Goal: Task Accomplishment & Management: Manage account settings

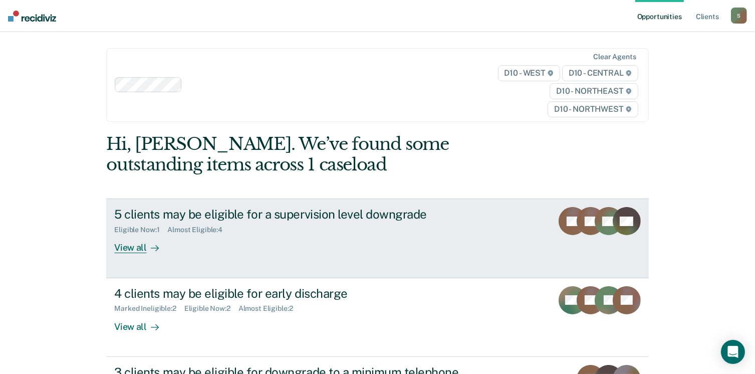
click at [130, 247] on div "View all" at bounding box center [142, 244] width 56 height 20
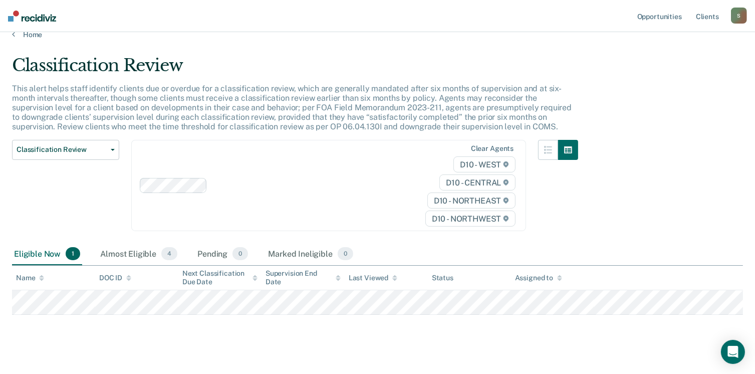
scroll to position [26, 0]
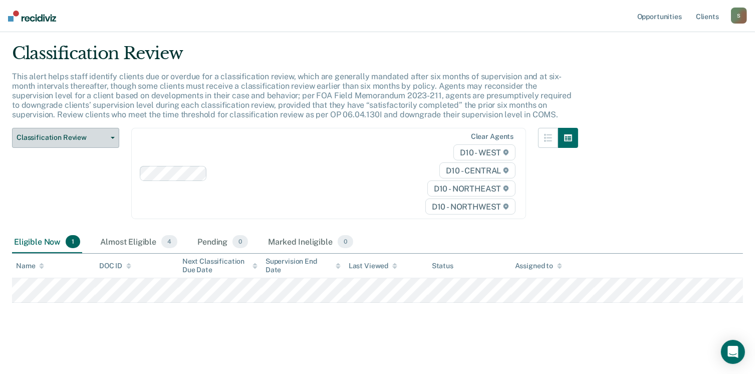
click at [110, 135] on button "Classification Review" at bounding box center [65, 138] width 107 height 20
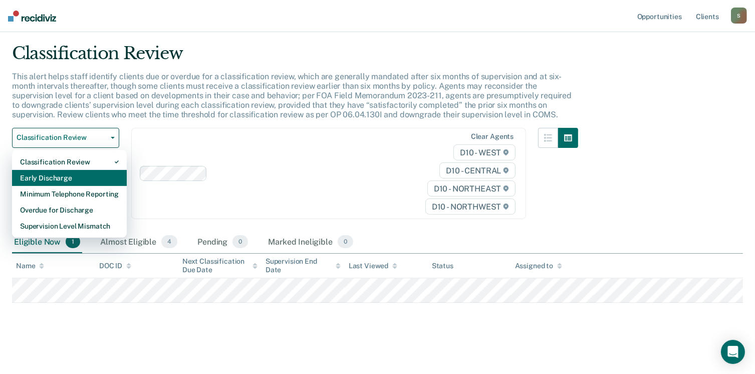
click at [90, 174] on div "Early Discharge" at bounding box center [69, 178] width 99 height 16
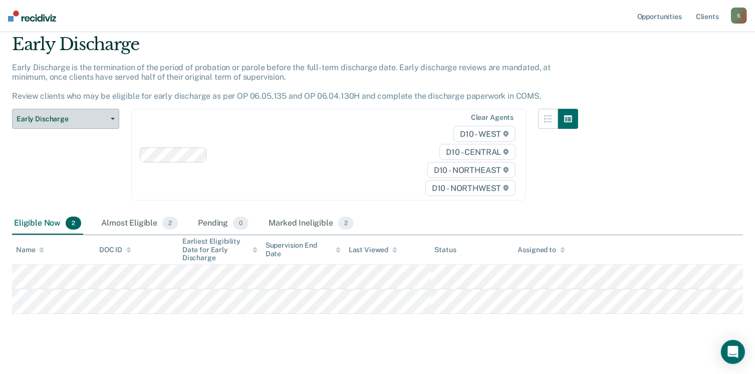
scroll to position [46, 0]
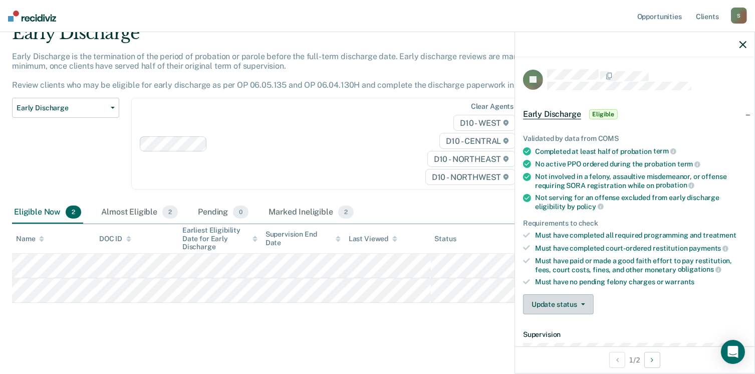
click at [581, 303] on icon "button" at bounding box center [583, 304] width 4 height 2
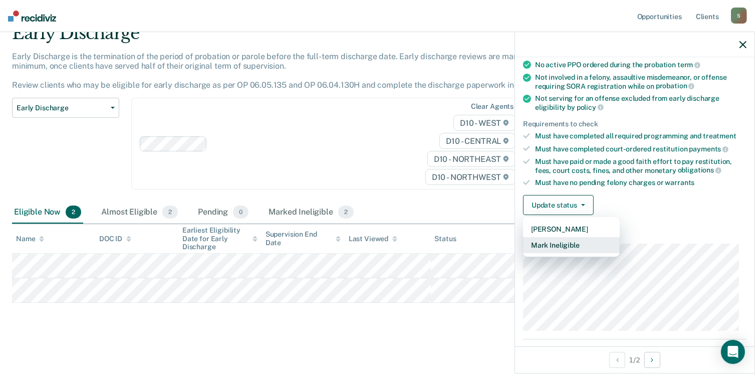
scroll to position [100, 0]
click at [570, 241] on button "Mark Ineligible" at bounding box center [571, 244] width 97 height 16
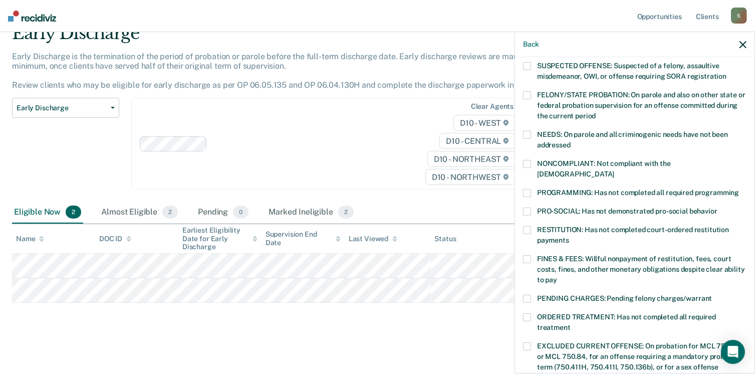
click at [533, 189] on label "PROGRAMMING: Has not completed all required programming" at bounding box center [634, 194] width 223 height 11
click at [739, 189] on input "PROGRAMMING: Has not completed all required programming" at bounding box center [739, 189] width 0 height 0
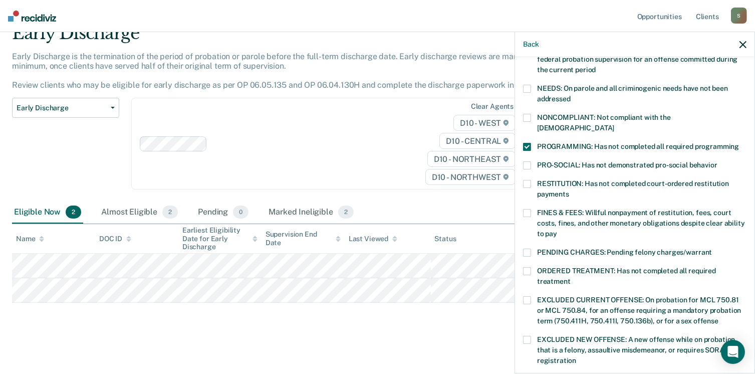
scroll to position [250, 0]
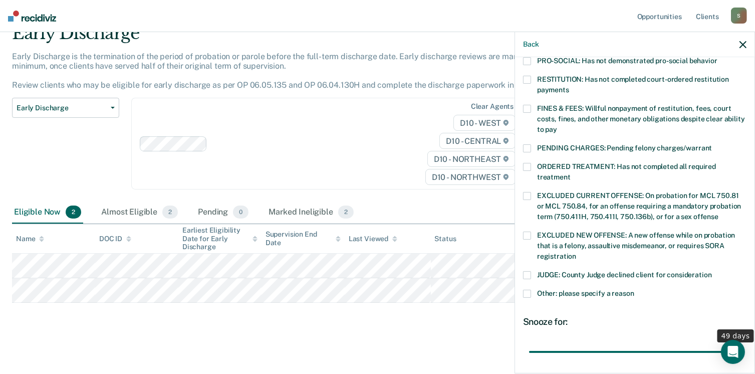
drag, startPoint x: 655, startPoint y: 341, endPoint x: 765, endPoint y: 352, distance: 110.6
type input "49"
click at [740, 352] on input "range" at bounding box center [634, 352] width 211 height 18
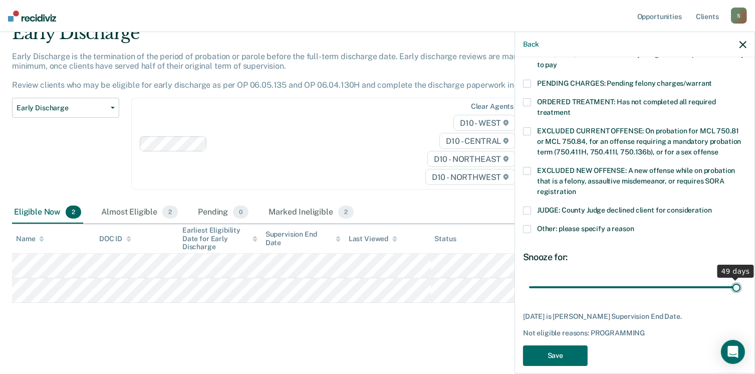
scroll to position [315, 0]
click at [575, 345] on button "Save" at bounding box center [555, 355] width 65 height 21
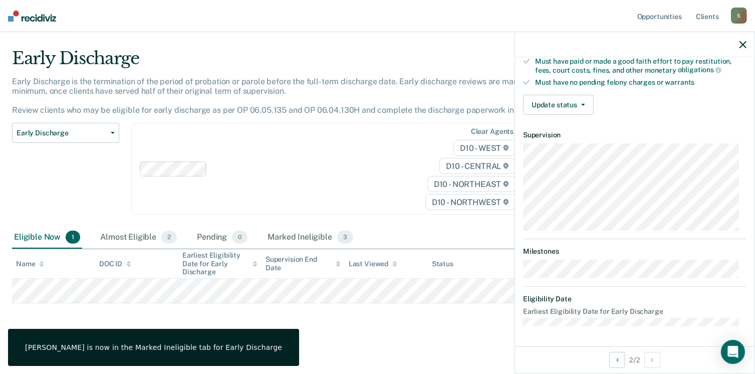
scroll to position [195, 0]
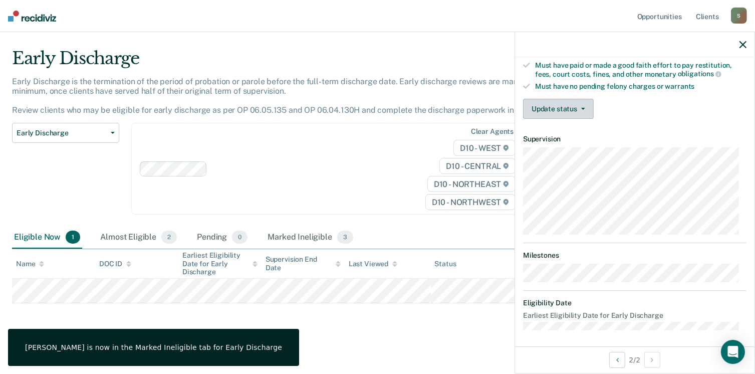
click at [580, 103] on button "Update status" at bounding box center [558, 109] width 71 height 20
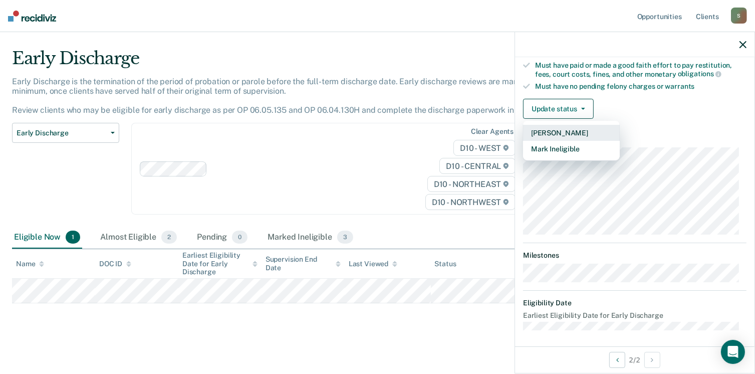
drag, startPoint x: 559, startPoint y: 147, endPoint x: 560, endPoint y: 128, distance: 19.6
click at [560, 128] on div "[PERSON_NAME] Mark Ineligible" at bounding box center [571, 141] width 97 height 40
click at [560, 128] on button "[PERSON_NAME]" at bounding box center [571, 133] width 97 height 16
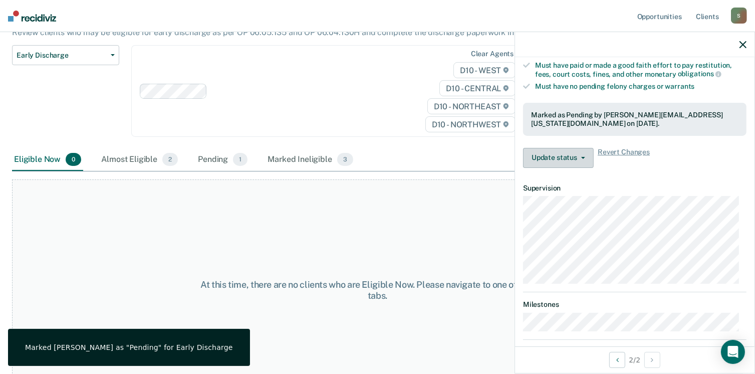
scroll to position [74, 0]
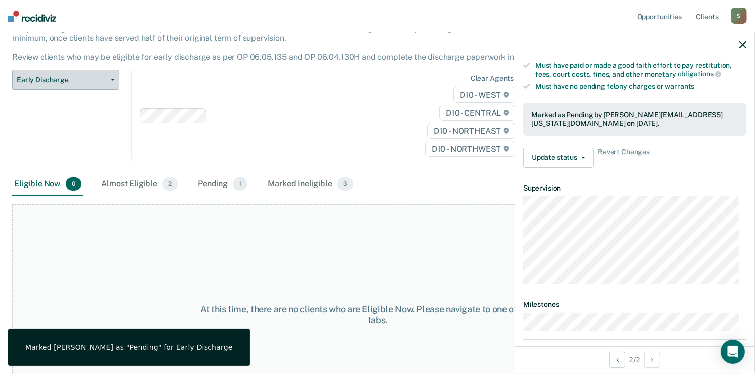
click at [113, 79] on icon "button" at bounding box center [113, 80] width 4 height 2
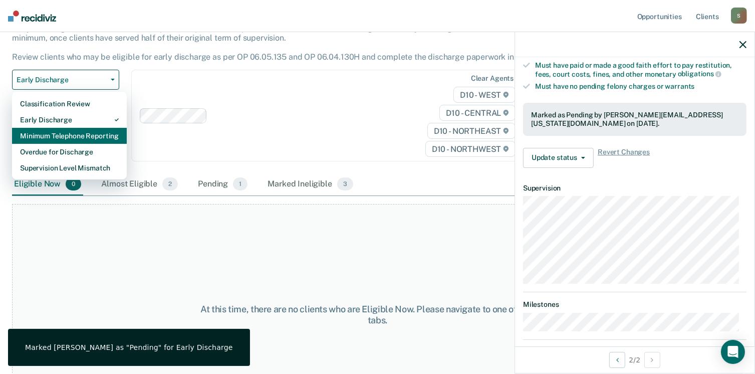
click at [81, 131] on div "Minimum Telephone Reporting" at bounding box center [69, 136] width 99 height 16
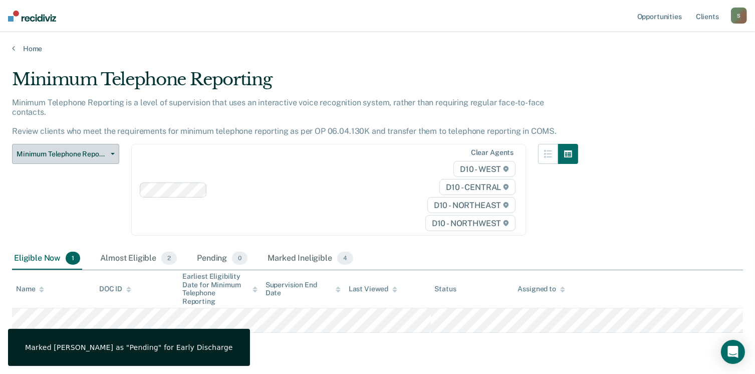
scroll to position [20, 0]
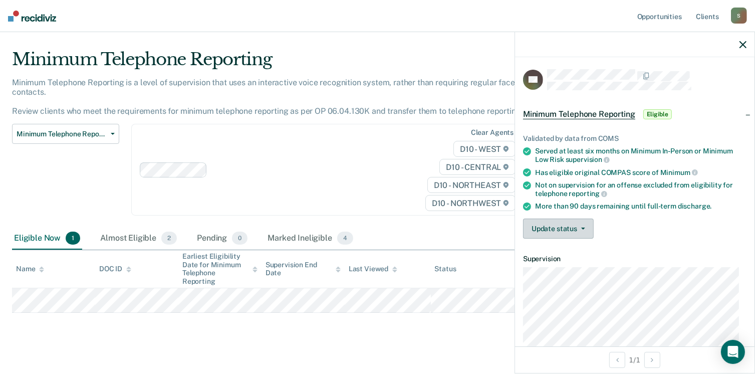
click at [580, 229] on button "Update status" at bounding box center [558, 228] width 71 height 20
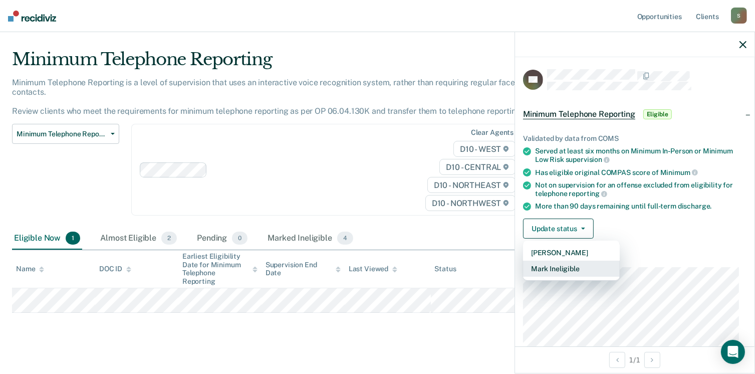
click at [585, 263] on button "Mark Ineligible" at bounding box center [571, 268] width 97 height 16
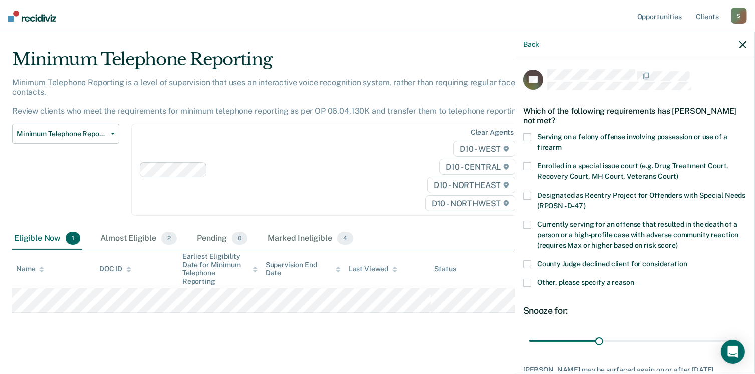
drag, startPoint x: 533, startPoint y: 262, endPoint x: 562, endPoint y: 281, distance: 34.7
click at [566, 281] on div "KP Which of the following requirements has [PERSON_NAME] not met? Serving on a …" at bounding box center [634, 247] width 223 height 356
click at [533, 281] on label "Other, please specify a reason" at bounding box center [634, 283] width 223 height 11
click at [634, 278] on input "Other, please specify a reason" at bounding box center [634, 278] width 0 height 0
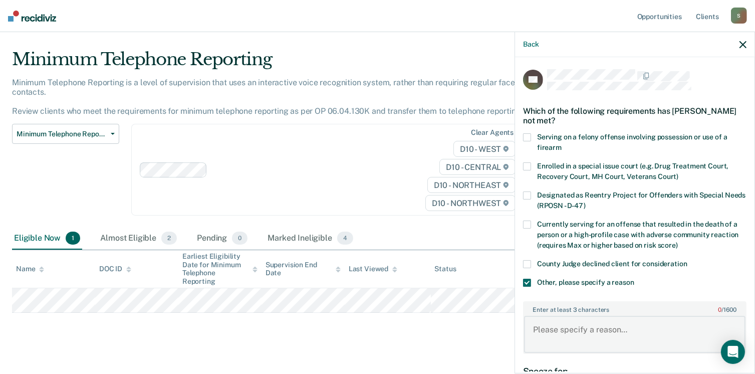
click at [563, 325] on textarea "Enter at least 3 characters 0 / 1600" at bounding box center [634, 333] width 221 height 37
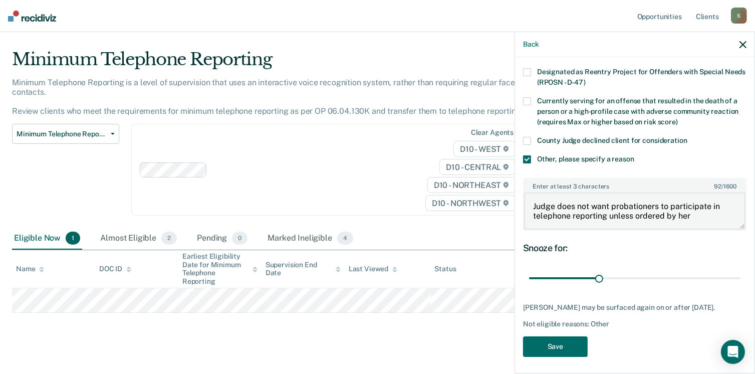
scroll to position [133, 0]
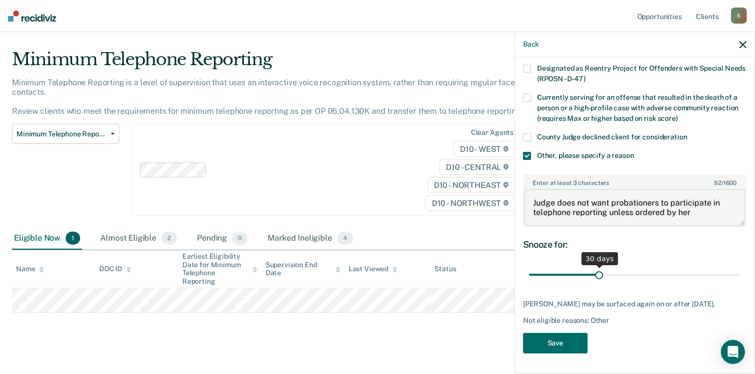
type textarea "Judge does not want probationers to participate in telephone reporting unless o…"
drag, startPoint x: 595, startPoint y: 267, endPoint x: 765, endPoint y: 270, distance: 170.3
type input "90"
click at [740, 270] on input "range" at bounding box center [634, 275] width 211 height 18
click at [547, 344] on button "Save" at bounding box center [555, 342] width 65 height 21
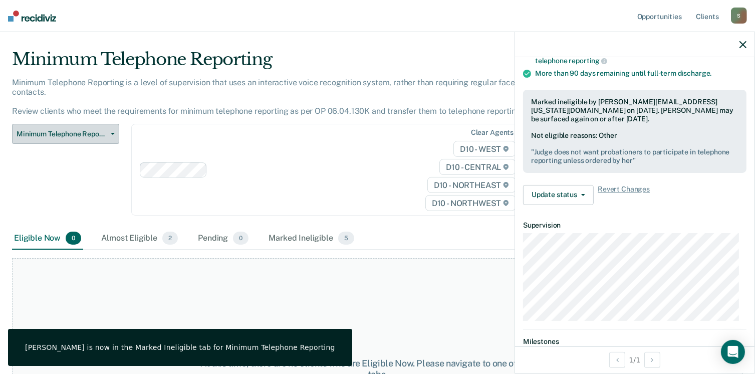
click at [105, 124] on button "Minimum Telephone Reporting" at bounding box center [65, 134] width 107 height 20
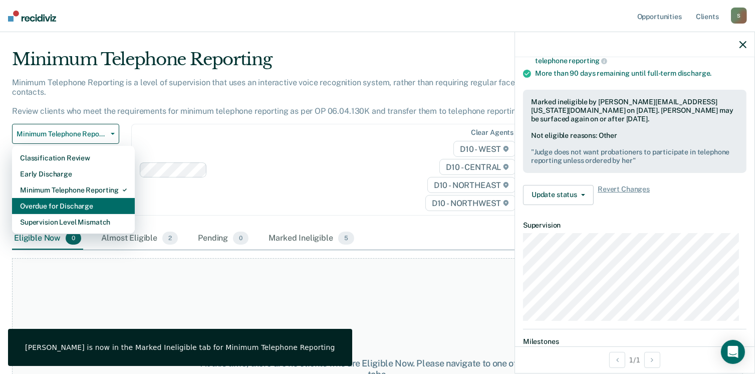
click at [85, 198] on div "Overdue for Discharge" at bounding box center [73, 206] width 107 height 16
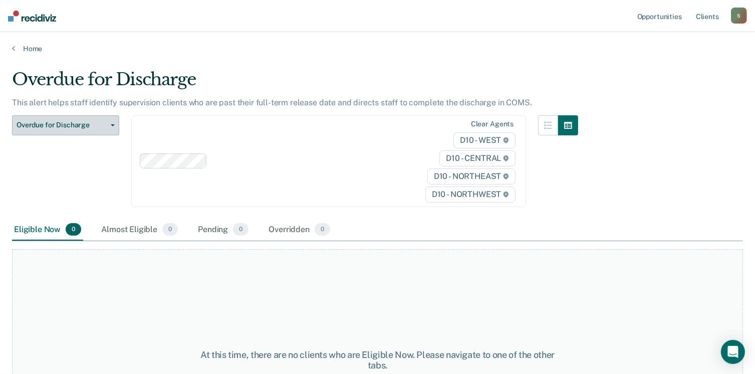
click at [103, 123] on span "Overdue for Discharge" at bounding box center [62, 125] width 90 height 9
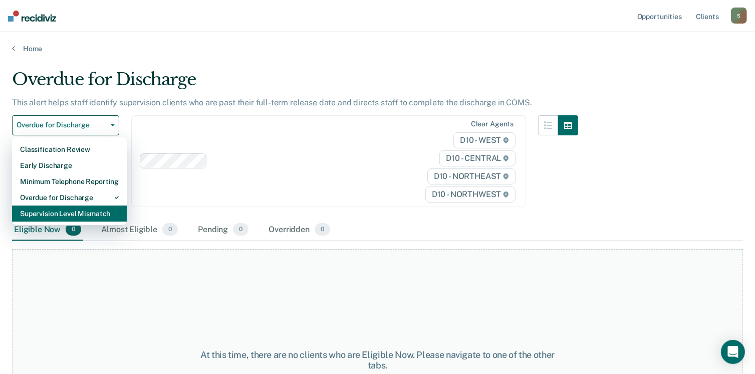
click at [87, 209] on div "Supervision Level Mismatch" at bounding box center [69, 213] width 99 height 16
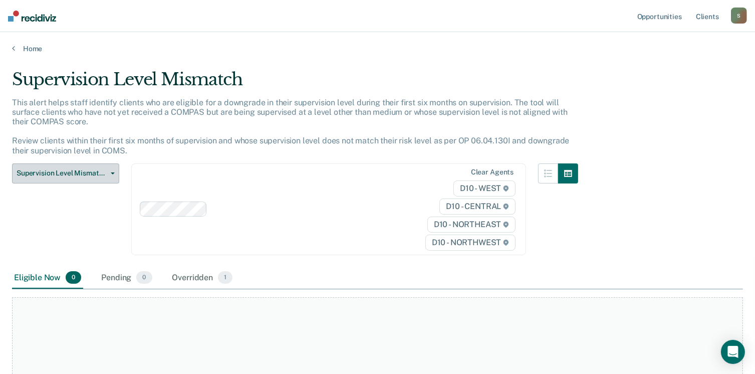
click at [113, 169] on button "Supervision Level Mismatch" at bounding box center [65, 173] width 107 height 20
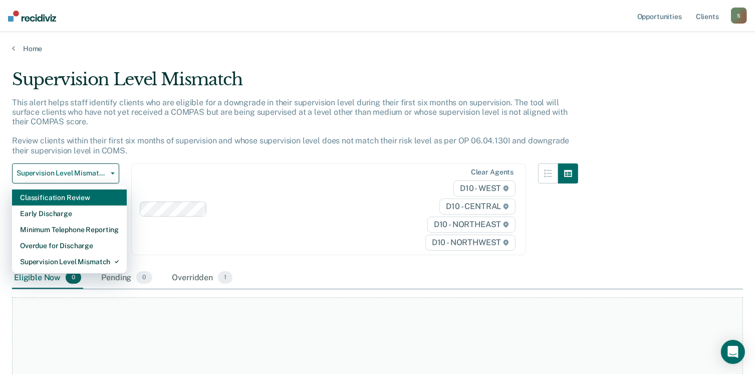
click at [80, 199] on div "Classification Review" at bounding box center [69, 197] width 99 height 16
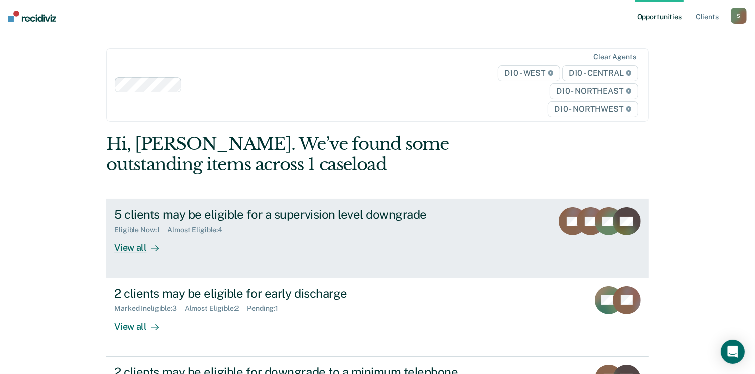
click at [135, 249] on div "View all" at bounding box center [142, 244] width 56 height 20
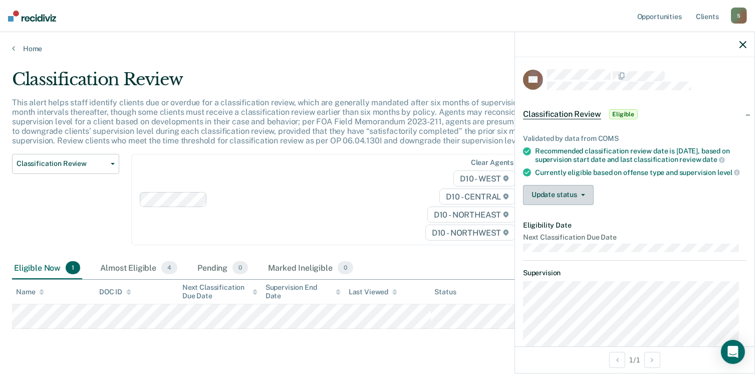
click at [587, 200] on button "Update status" at bounding box center [558, 195] width 71 height 20
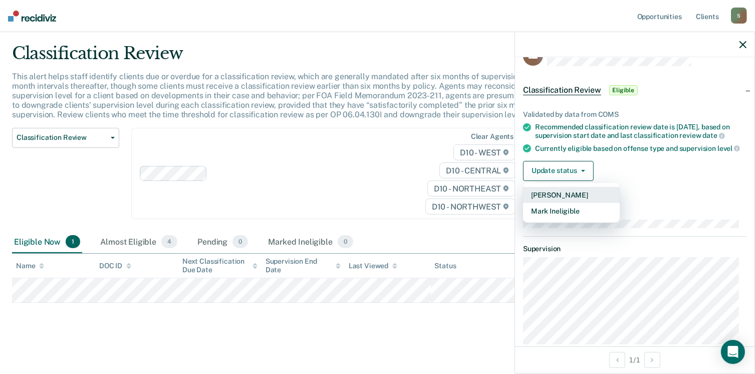
scroll to position [22, 0]
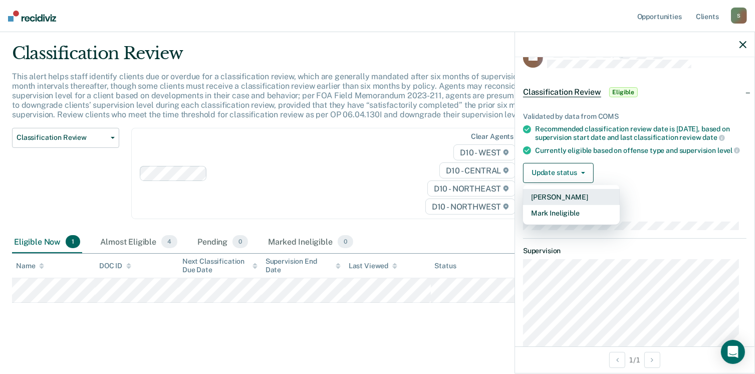
click at [596, 202] on button "[PERSON_NAME]" at bounding box center [571, 197] width 97 height 16
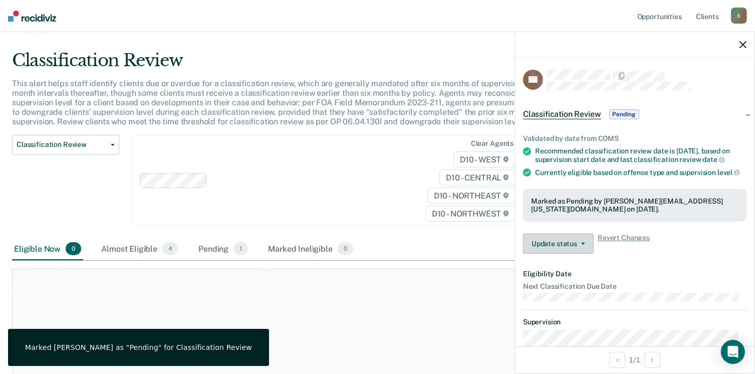
scroll to position [0, 0]
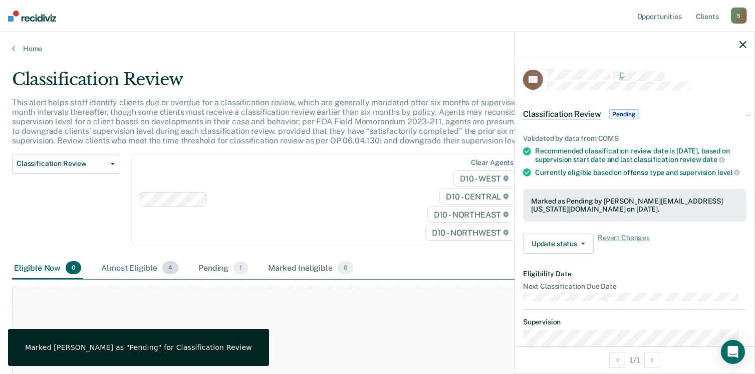
click at [136, 258] on div "Almost Eligible 4" at bounding box center [139, 268] width 81 height 22
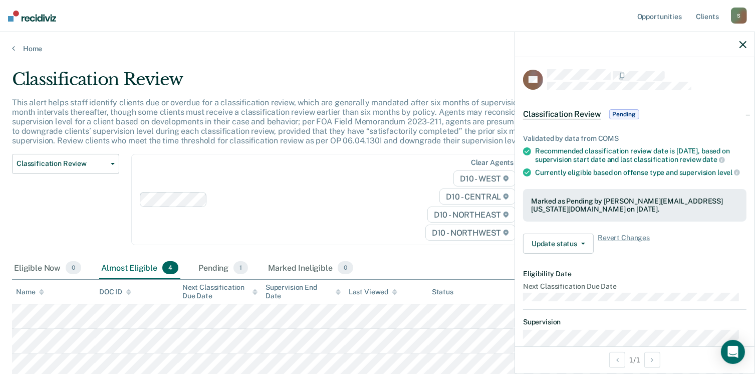
click at [743, 45] on icon "button" at bounding box center [742, 44] width 7 height 7
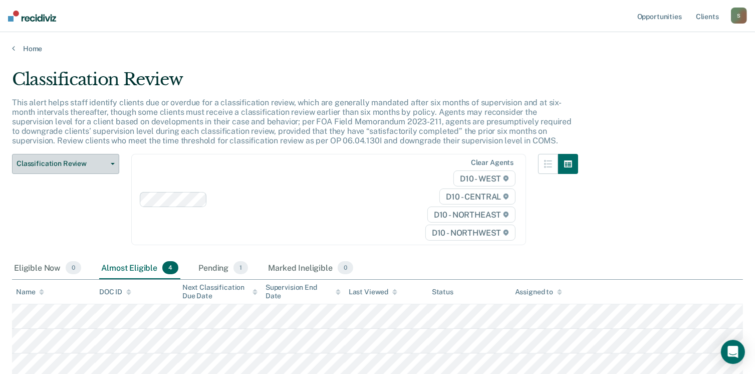
click at [76, 163] on span "Classification Review" at bounding box center [62, 163] width 90 height 9
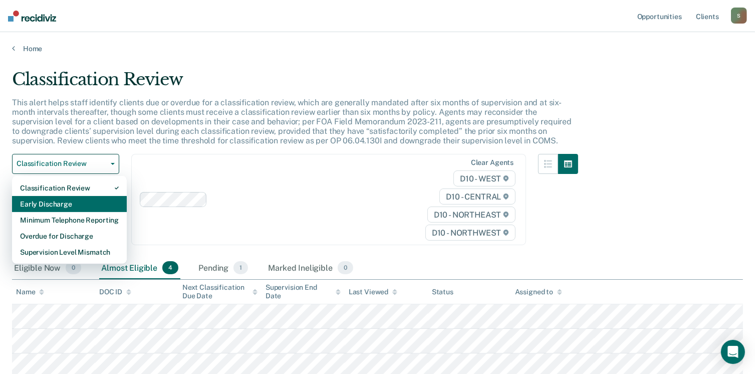
click at [69, 208] on div "Early Discharge" at bounding box center [69, 204] width 99 height 16
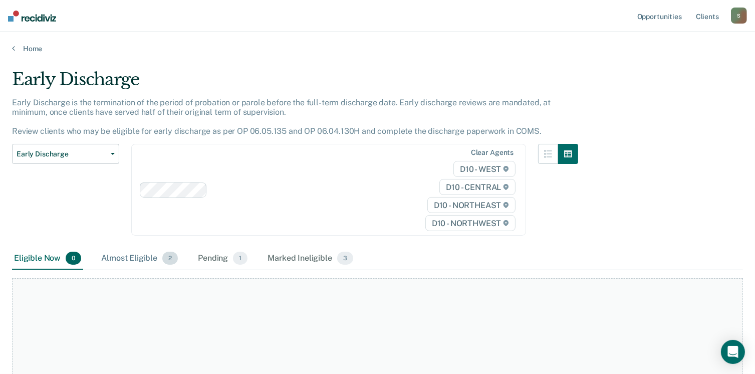
click at [136, 259] on div "Almost Eligible 2" at bounding box center [139, 258] width 81 height 22
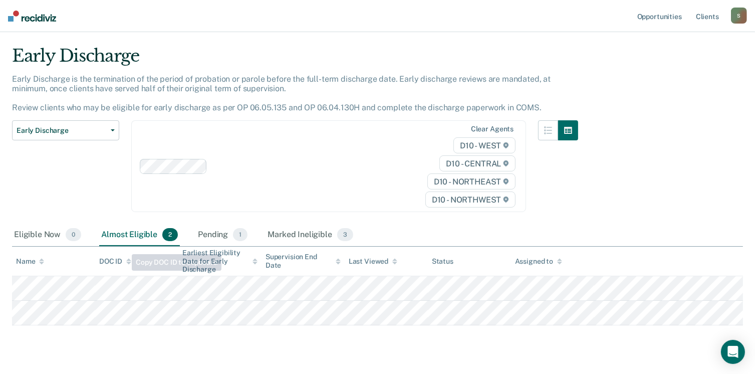
scroll to position [46, 0]
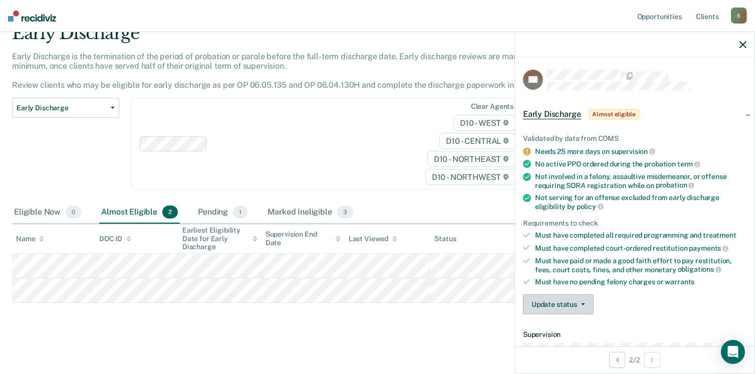
click at [589, 300] on button "Update status" at bounding box center [558, 304] width 71 height 20
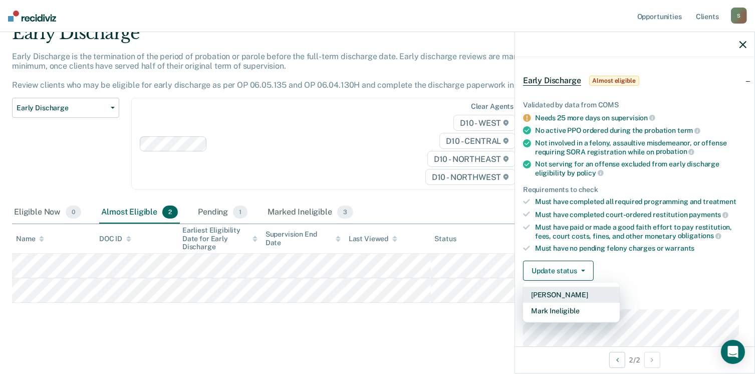
scroll to position [100, 0]
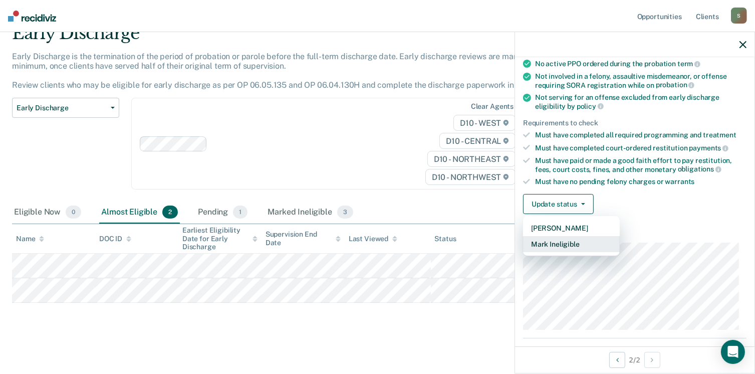
click at [569, 241] on button "Mark Ineligible" at bounding box center [571, 244] width 97 height 16
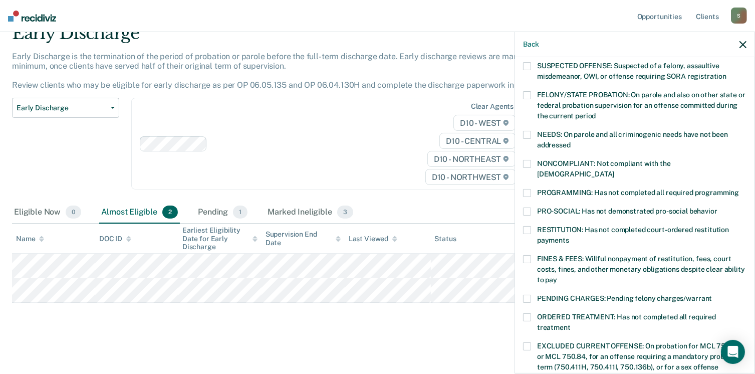
click at [530, 189] on label "PROGRAMMING: Has not completed all required programming" at bounding box center [634, 194] width 223 height 11
click at [739, 189] on input "PROGRAMMING: Has not completed all required programming" at bounding box center [739, 189] width 0 height 0
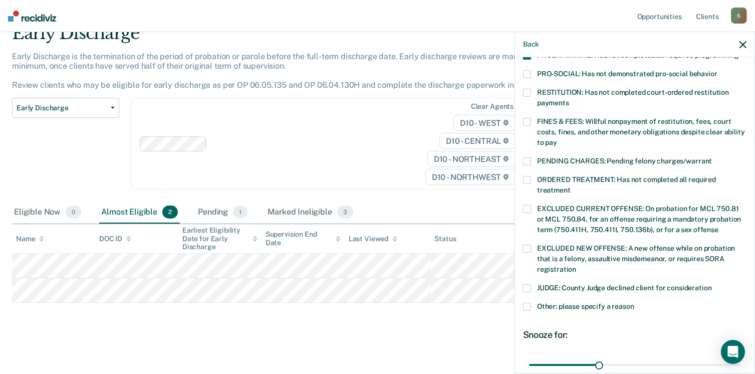
scroll to position [250, 0]
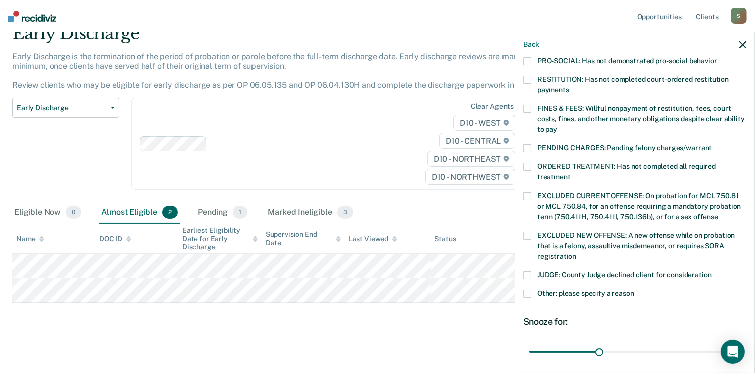
click at [528, 163] on label "ORDERED TREATMENT: Has not completed all required treatment" at bounding box center [634, 173] width 223 height 21
click at [570, 173] on input "ORDERED TREATMENT: Has not completed all required treatment" at bounding box center [570, 173] width 0 height 0
drag, startPoint x: 597, startPoint y: 341, endPoint x: 741, endPoint y: 335, distance: 143.8
type input "90"
click at [740, 343] on input "range" at bounding box center [634, 352] width 211 height 18
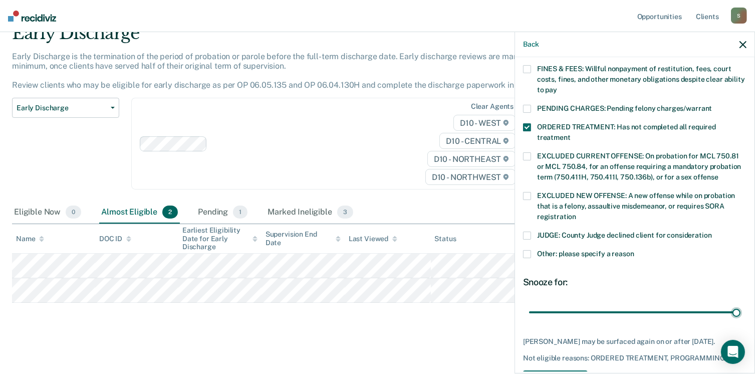
scroll to position [324, 0]
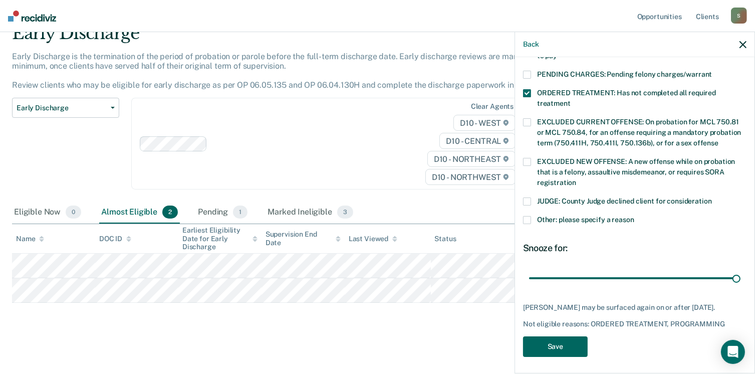
click at [571, 345] on button "Save" at bounding box center [555, 346] width 65 height 21
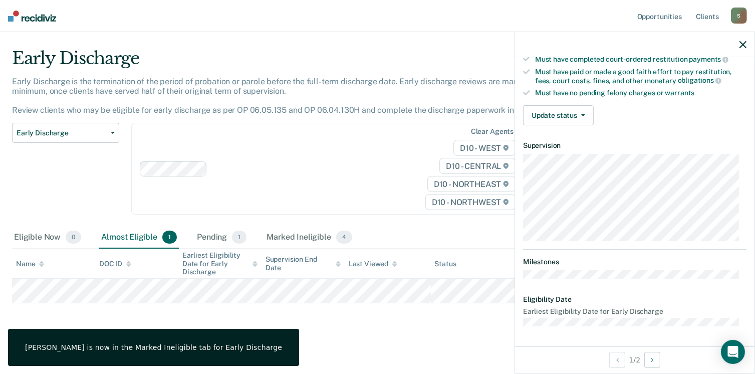
scroll to position [185, 0]
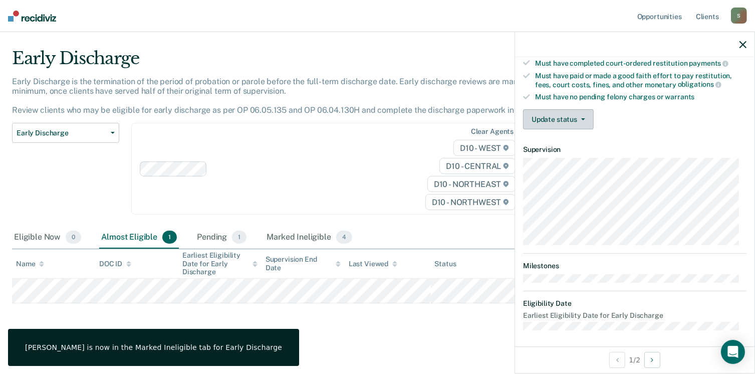
click at [586, 123] on button "Update status" at bounding box center [558, 119] width 71 height 20
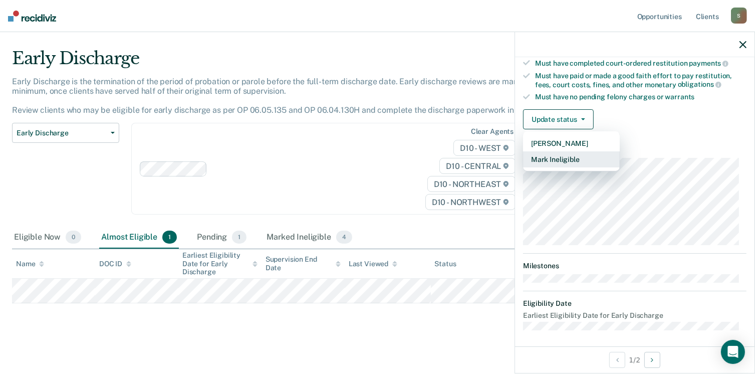
click at [570, 152] on button "Mark Ineligible" at bounding box center [571, 159] width 97 height 16
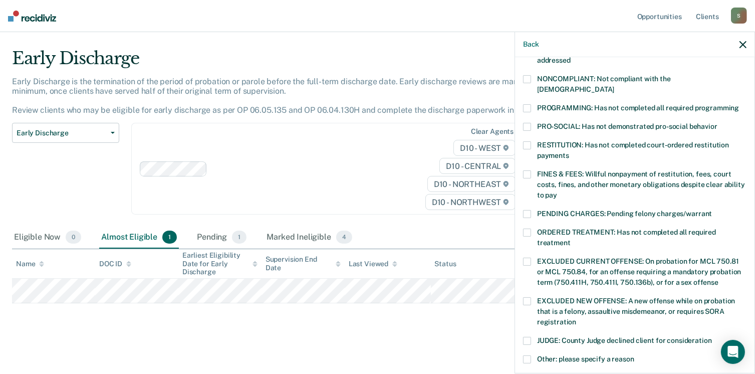
click at [531, 355] on label "Other: please specify a reason" at bounding box center [634, 360] width 223 height 11
click at [634, 355] on input "Other: please specify a reason" at bounding box center [634, 355] width 0 height 0
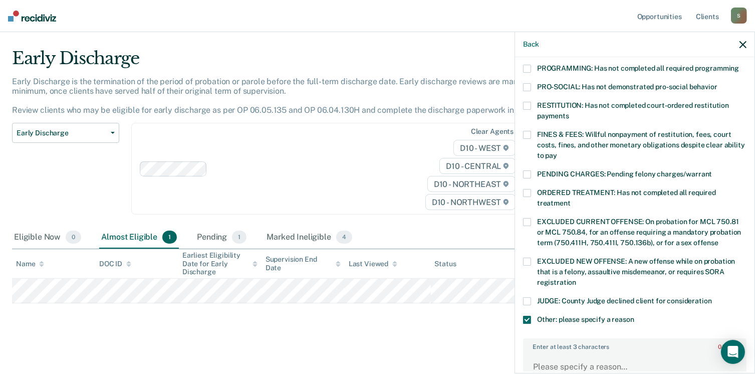
scroll to position [285, 0]
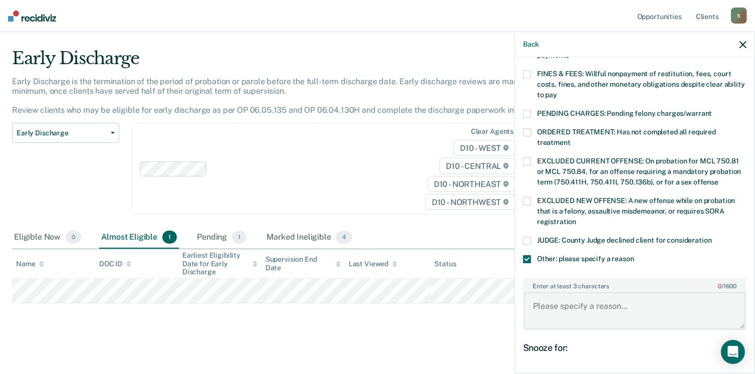
click at [563, 292] on textarea "Enter at least 3 characters 0 / 1600" at bounding box center [634, 310] width 221 height 37
type textarea "PPO"
drag, startPoint x: 600, startPoint y: 365, endPoint x: 765, endPoint y: 347, distance: 166.2
type input "90"
click at [740, 369] on input "range" at bounding box center [634, 378] width 211 height 18
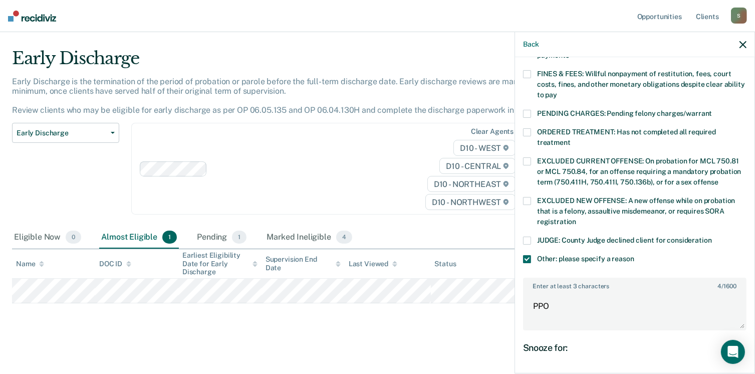
scroll to position [384, 0]
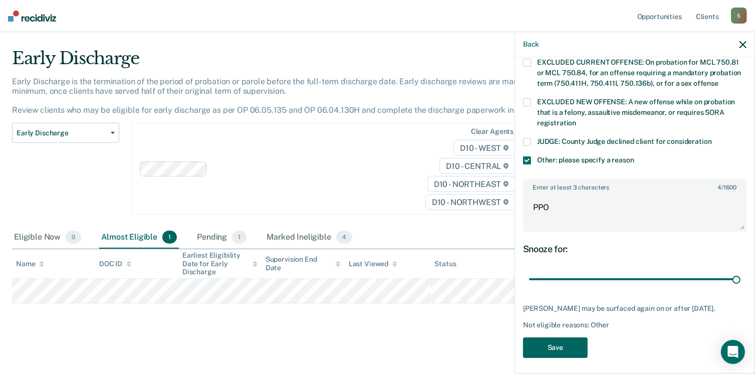
click at [567, 342] on button "Save" at bounding box center [555, 347] width 65 height 21
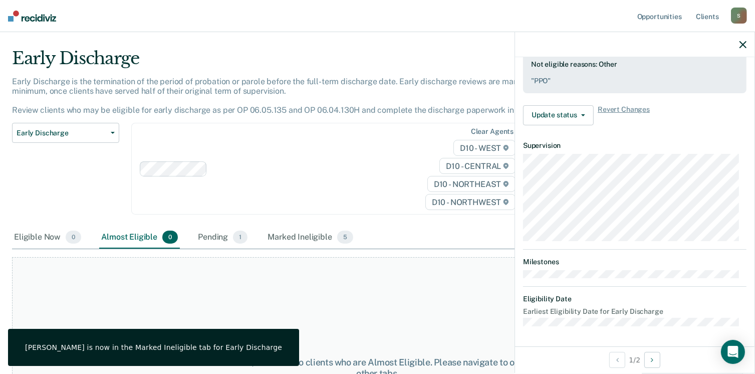
scroll to position [275, 0]
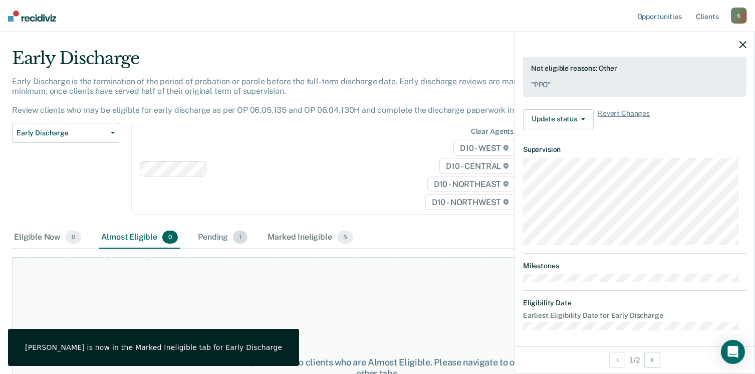
click at [216, 236] on div "Pending 1" at bounding box center [223, 237] width 54 height 22
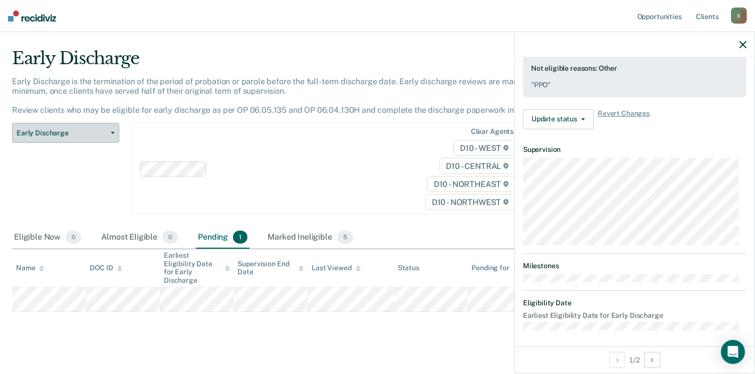
click at [77, 134] on span "Early Discharge" at bounding box center [62, 133] width 90 height 9
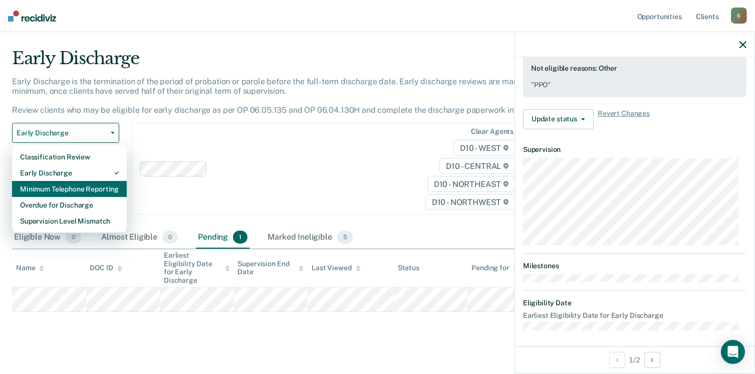
click at [71, 187] on div "Minimum Telephone Reporting" at bounding box center [69, 189] width 99 height 16
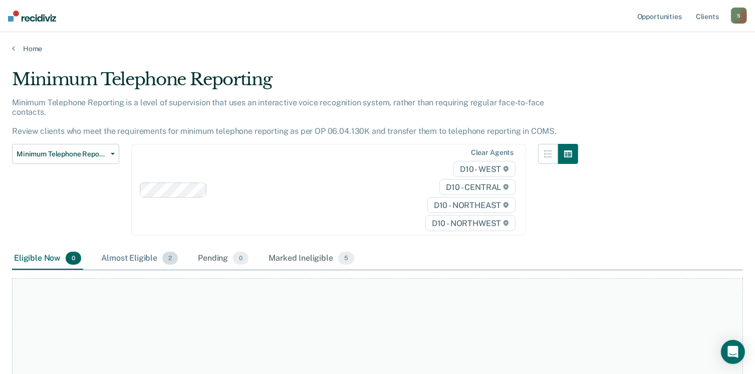
click at [138, 249] on div "Almost Eligible 2" at bounding box center [139, 258] width 81 height 22
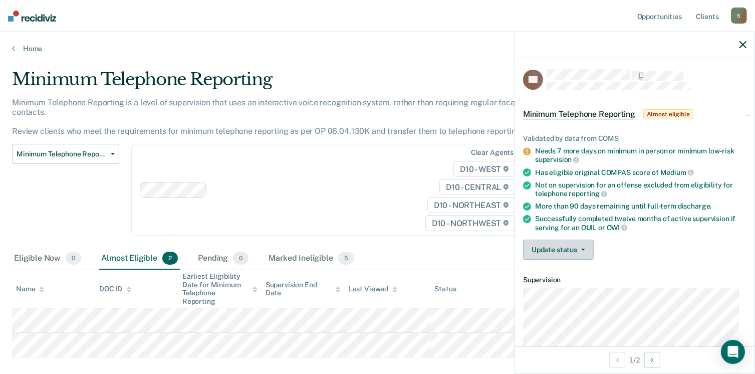
click at [589, 247] on button "Update status" at bounding box center [558, 249] width 71 height 20
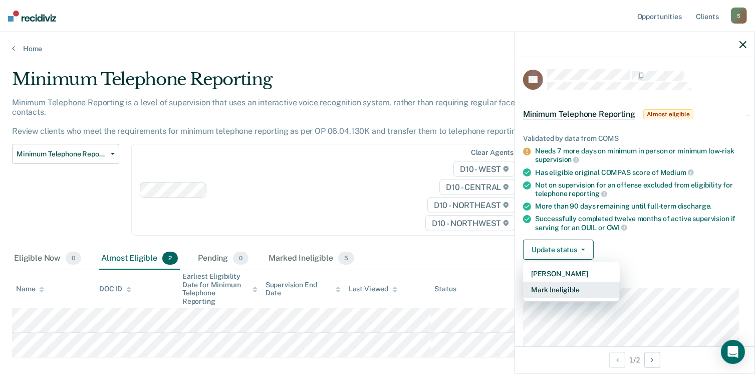
click at [590, 288] on button "Mark Ineligible" at bounding box center [571, 289] width 97 height 16
